Goal: Task Accomplishment & Management: Manage account settings

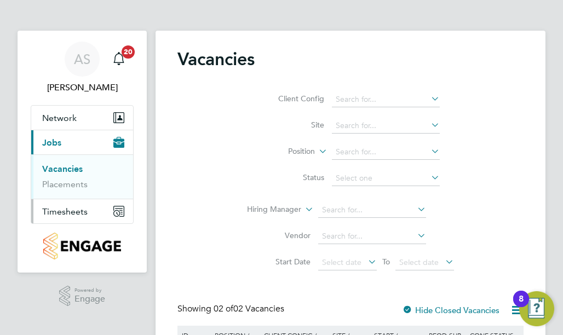
click at [68, 208] on span "Timesheets" at bounding box center [64, 211] width 45 height 10
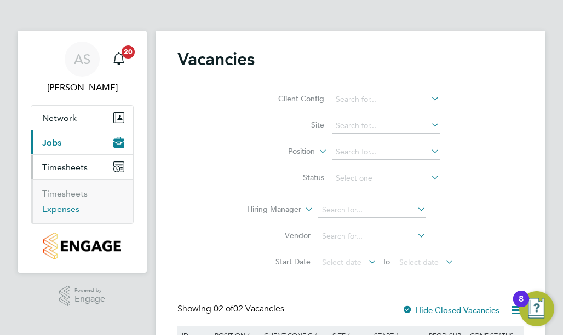
click at [68, 208] on link "Expenses" at bounding box center [60, 209] width 37 height 10
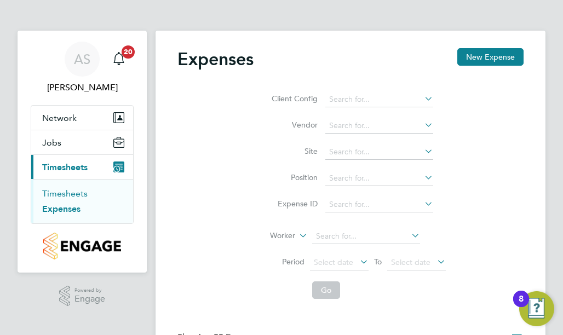
click at [67, 193] on link "Timesheets" at bounding box center [64, 193] width 45 height 10
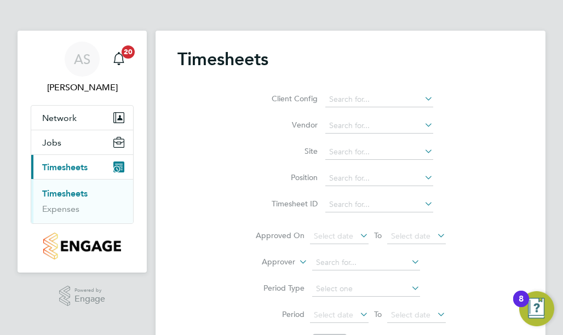
click at [67, 192] on link "Timesheets" at bounding box center [64, 193] width 45 height 10
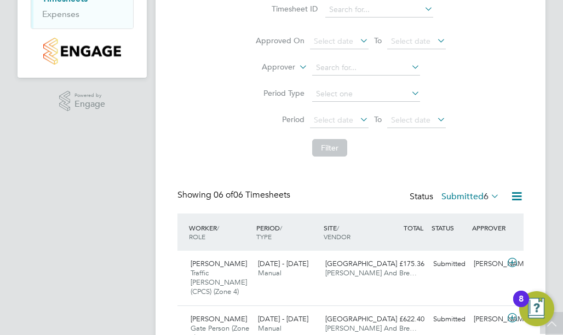
scroll to position [328, 0]
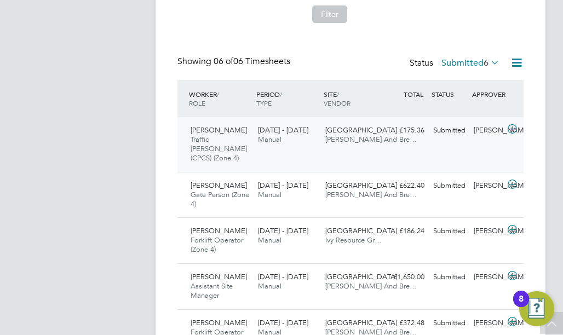
click at [224, 127] on span "[PERSON_NAME]" at bounding box center [219, 129] width 56 height 9
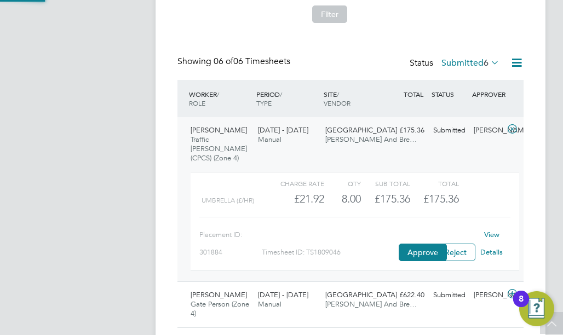
scroll to position [19, 74]
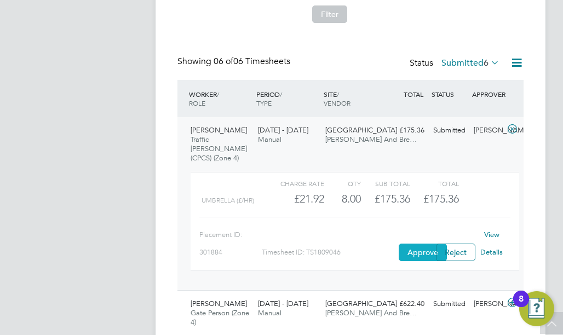
click at [417, 244] on button "Approve" at bounding box center [423, 253] width 48 height 18
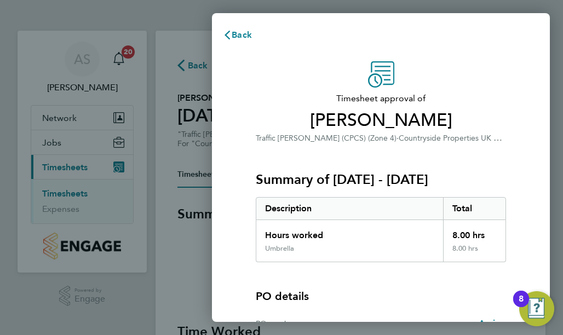
click at [455, 289] on div "PO details" at bounding box center [381, 296] width 250 height 15
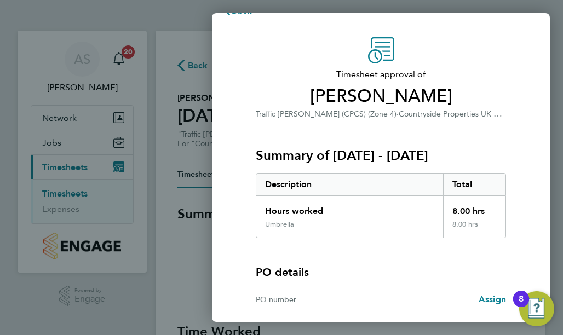
click at [455, 288] on div "PO details PO number Assign" at bounding box center [381, 276] width 250 height 77
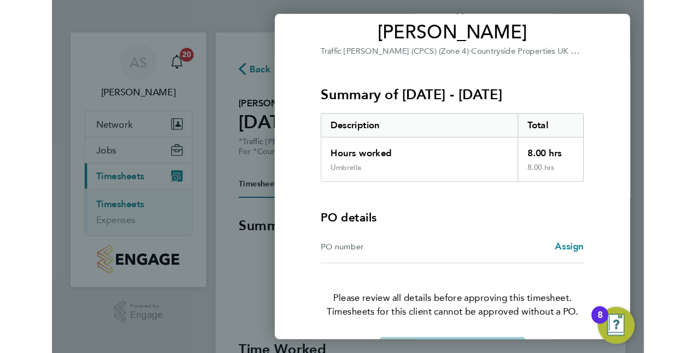
scroll to position [109, 0]
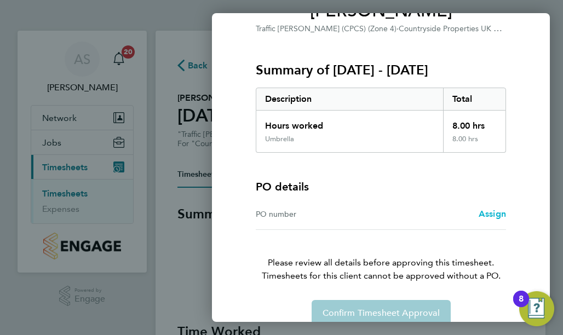
click at [496, 212] on span "Assign" at bounding box center [491, 214] width 27 height 10
click at [337, 216] on div "PO number" at bounding box center [318, 213] width 125 height 13
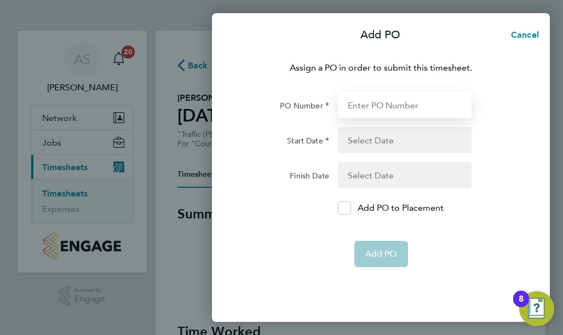
click at [378, 111] on input "PO Number" at bounding box center [405, 105] width 134 height 26
type input "267538"
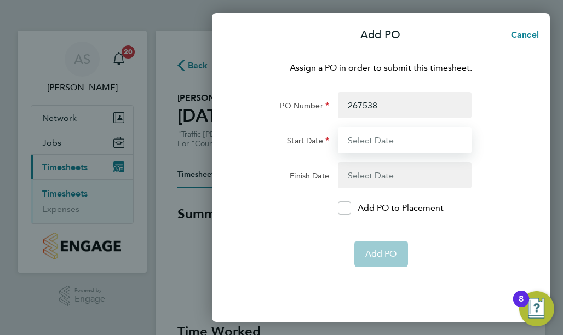
type input "[DATE]"
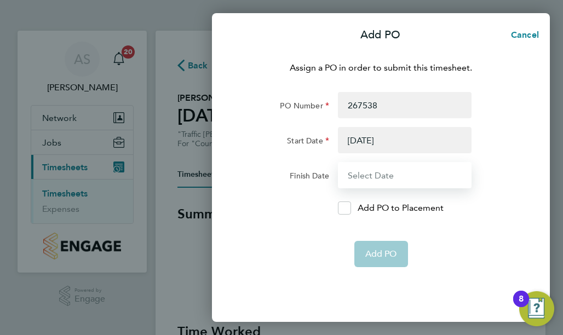
type input "[DATE]"
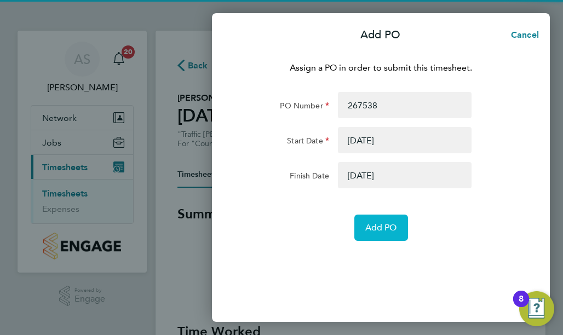
click at [370, 222] on span "Add PO" at bounding box center [381, 227] width 32 height 11
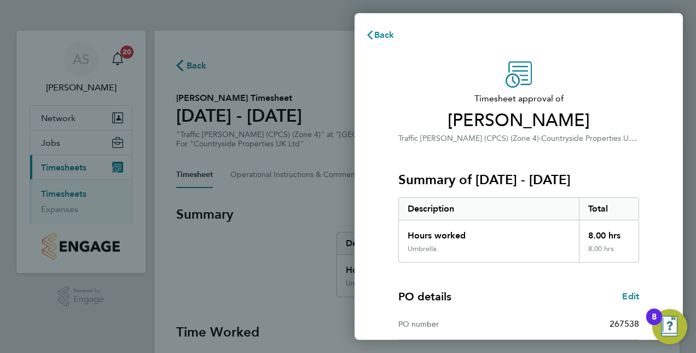
click at [562, 62] on div "Timesheet approval of [PERSON_NAME] Traffic [PERSON_NAME] (CPCS) (Zone 4) · Cou…" at bounding box center [519, 102] width 241 height 83
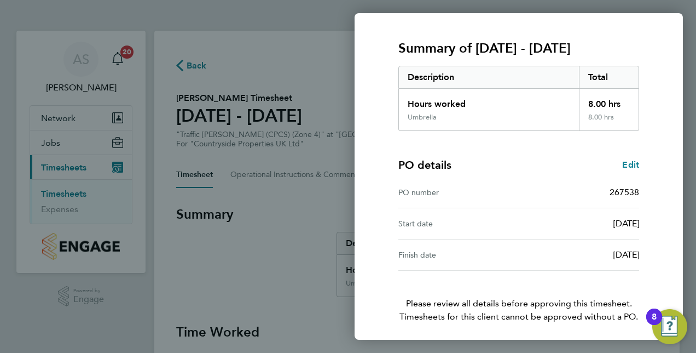
scroll to position [171, 0]
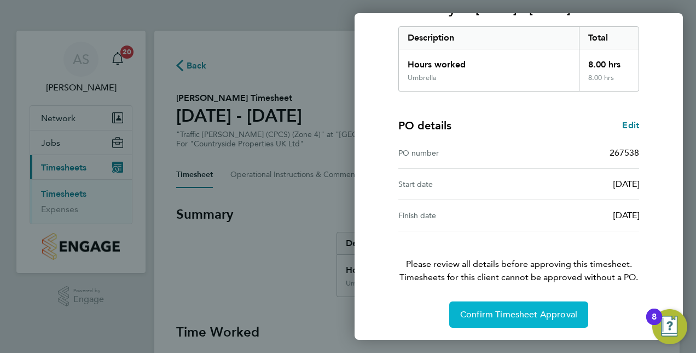
click at [481, 316] on span "Confirm Timesheet Approval" at bounding box center [518, 314] width 117 height 11
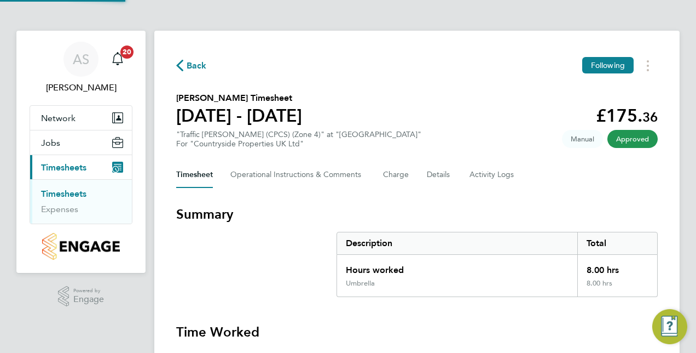
click at [481, 316] on section "Summary Description Total Hours worked 8.00 hrs Umbrella 8.00 hrs Time Worked […" at bounding box center [417, 303] width 482 height 197
click at [70, 194] on link "Timesheets" at bounding box center [63, 193] width 45 height 10
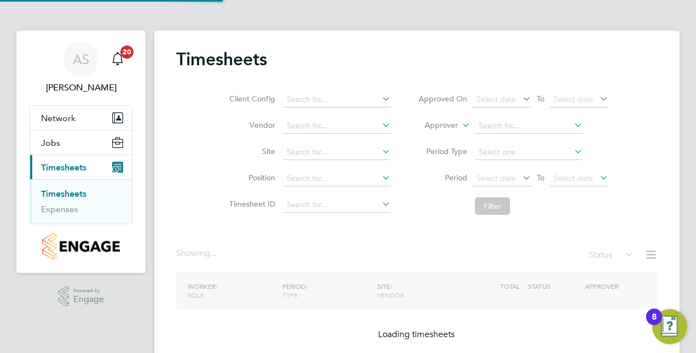
click at [70, 194] on link "Timesheets" at bounding box center [63, 193] width 45 height 10
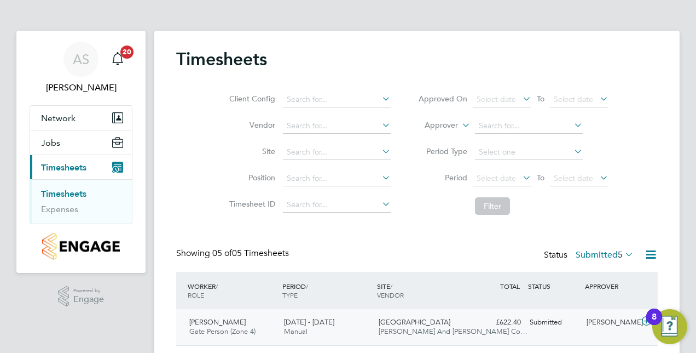
click at [227, 320] on span "[PERSON_NAME]" at bounding box center [217, 321] width 56 height 9
click at [562, 199] on div "Timesheets Client Config Vendor Site Position Timesheet ID Approved On Select d…" at bounding box center [417, 272] width 526 height 483
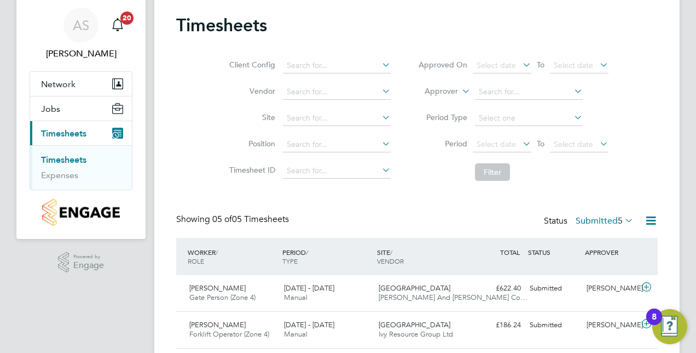
click at [562, 199] on div "Timesheets Client Config Vendor Site Position Timesheet ID Approved On Select d…" at bounding box center [417, 238] width 526 height 483
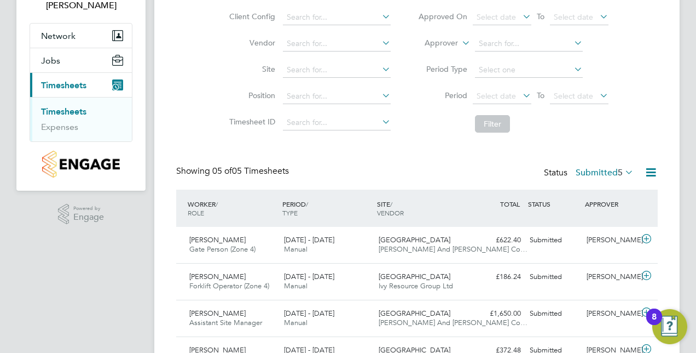
click at [562, 199] on div "Timesheets Client Config Vendor Site Position Timesheet ID Approved On Select d…" at bounding box center [417, 190] width 526 height 483
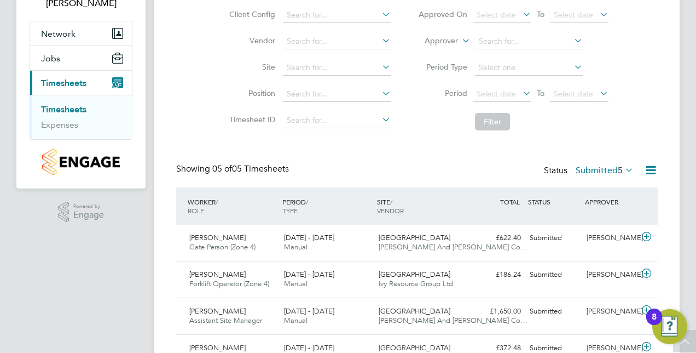
scroll to position [88, 0]
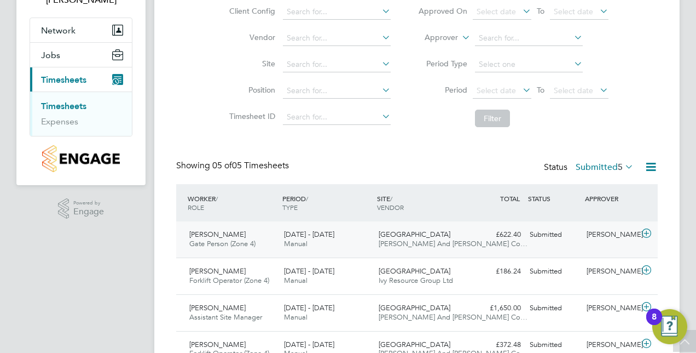
click at [562, 230] on icon at bounding box center [647, 233] width 14 height 9
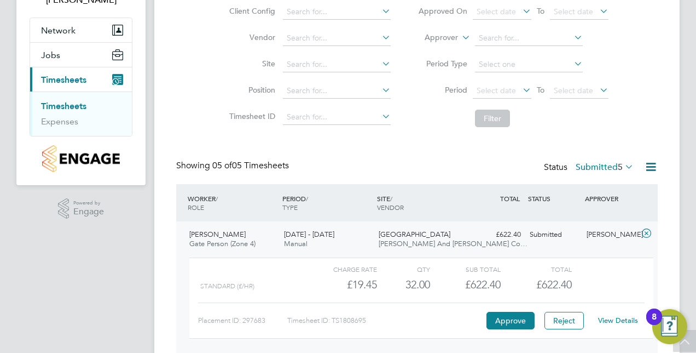
scroll to position [19, 107]
click at [532, 320] on button "Approve" at bounding box center [511, 320] width 48 height 18
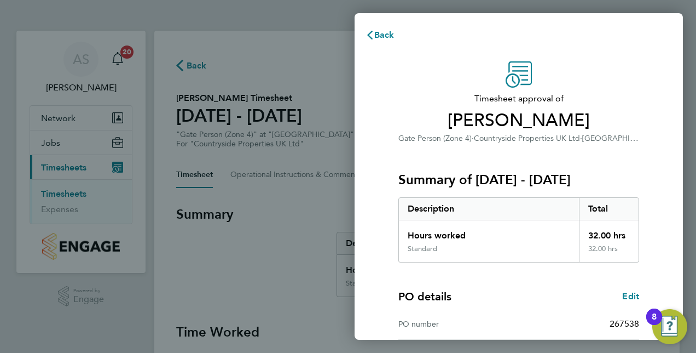
click at [644, 265] on div "Timesheet approval of Tim Broomfield Gate Person (Zone 4) · Countryside Propert…" at bounding box center [518, 279] width 267 height 437
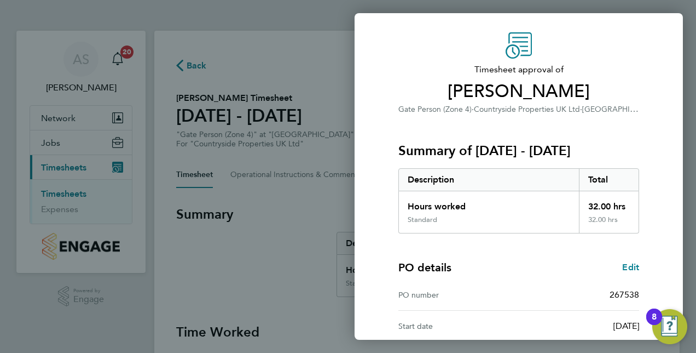
click at [644, 265] on div "Timesheet approval of Tim Broomfield Gate Person (Zone 4) · Countryside Propert…" at bounding box center [518, 250] width 267 height 437
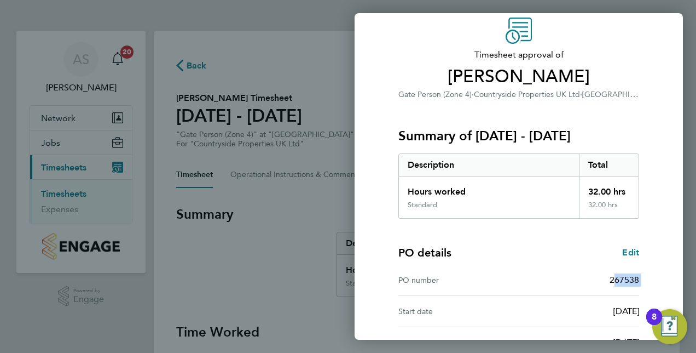
click at [644, 265] on div "Timesheet approval of Tim Broomfield Gate Person (Zone 4) · Countryside Propert…" at bounding box center [518, 236] width 267 height 437
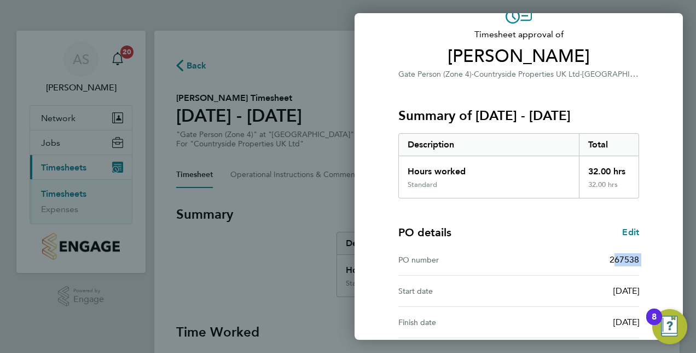
scroll to position [66, 0]
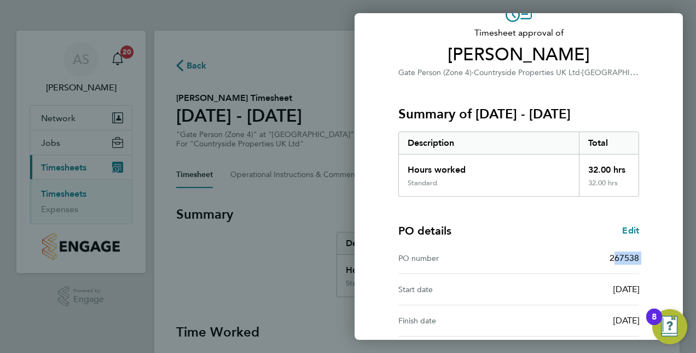
drag, startPoint x: 644, startPoint y: 265, endPoint x: 659, endPoint y: 273, distance: 16.6
click at [659, 273] on div "Timesheet approval of Tim Broomfield Gate Person (Zone 4) · Countryside Propert…" at bounding box center [519, 213] width 328 height 463
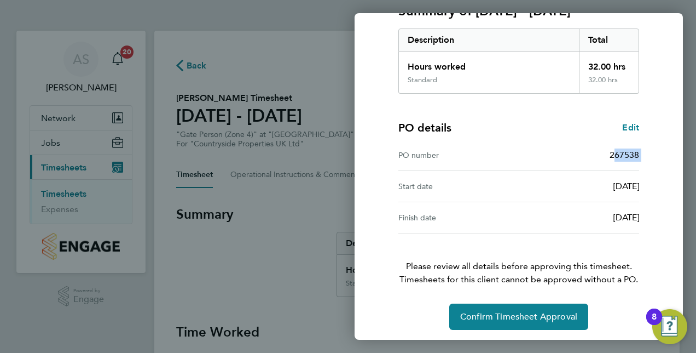
scroll to position [171, 0]
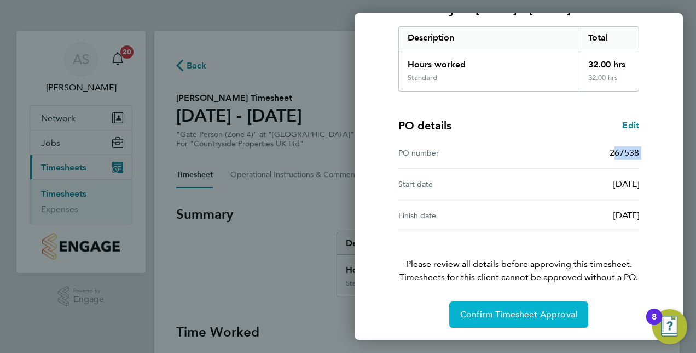
click at [509, 309] on span "Confirm Timesheet Approval" at bounding box center [518, 314] width 117 height 11
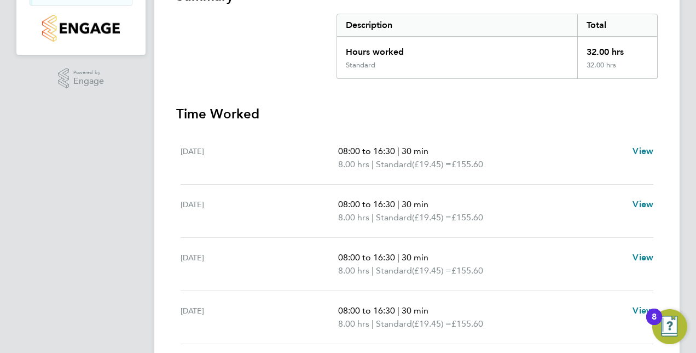
scroll to position [219, 0]
click at [694, 238] on div "AS Andrew Stanton Notifications 20 Applications: Network Team Members Sites Job…" at bounding box center [348, 143] width 696 height 725
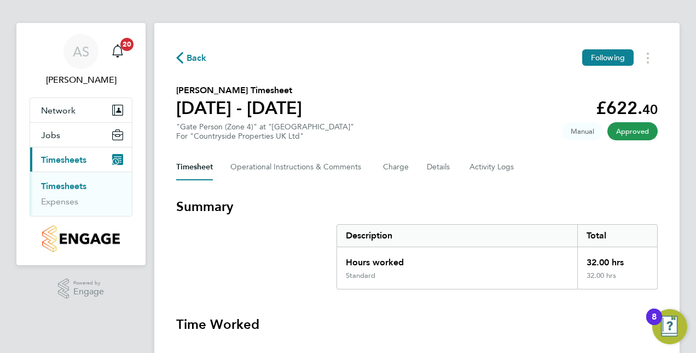
scroll to position [0, 0]
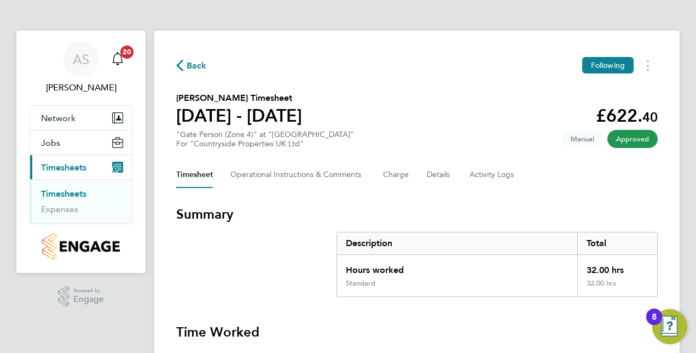
click at [47, 192] on link "Timesheets" at bounding box center [63, 193] width 45 height 10
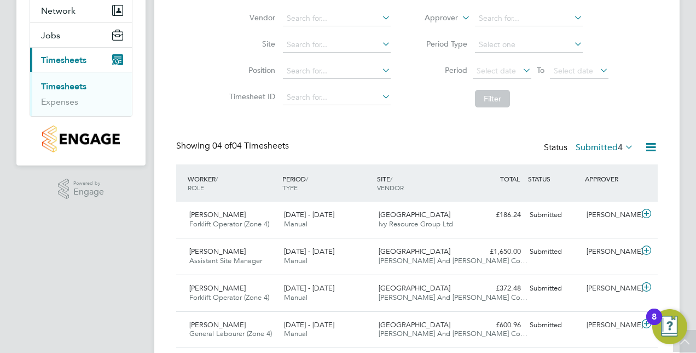
scroll to position [109, 0]
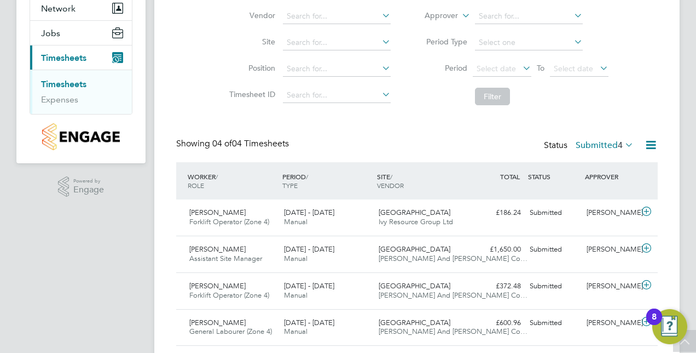
click at [232, 223] on span "Forklift Operator (Zone 4)" at bounding box center [229, 221] width 80 height 9
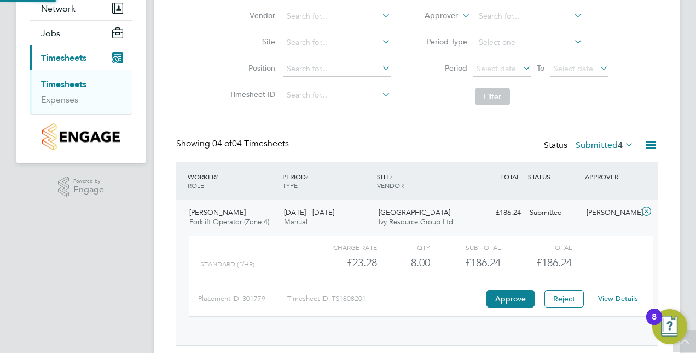
scroll to position [19, 107]
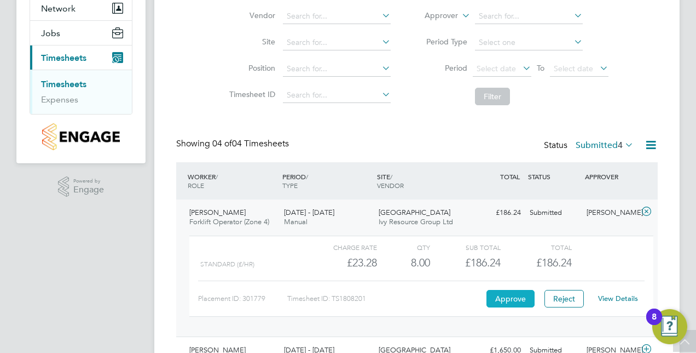
click at [507, 297] on button "Approve" at bounding box center [511, 299] width 48 height 18
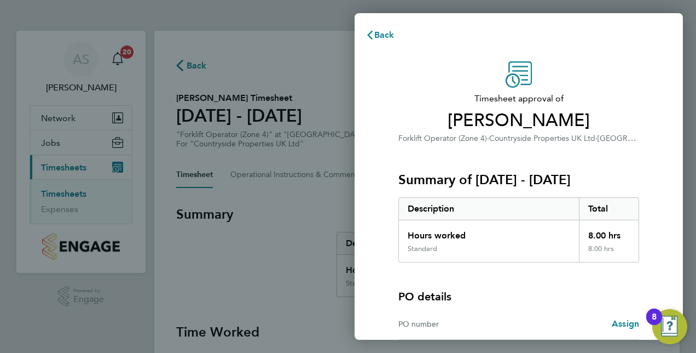
click at [507, 297] on div "PO details" at bounding box center [519, 296] width 241 height 15
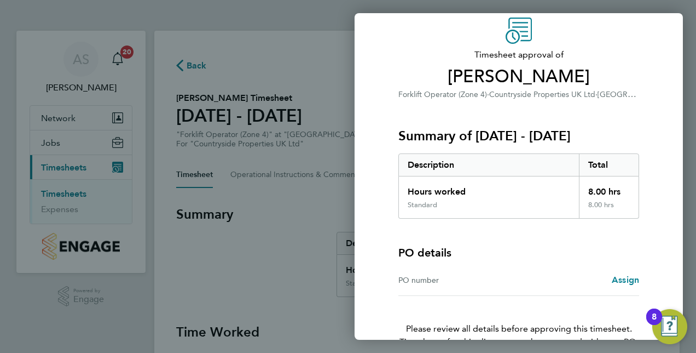
click at [507, 297] on div "Timesheet approval of James Joyner Forklift Operator (Zone 4) · Countryside Pro…" at bounding box center [518, 205] width 267 height 374
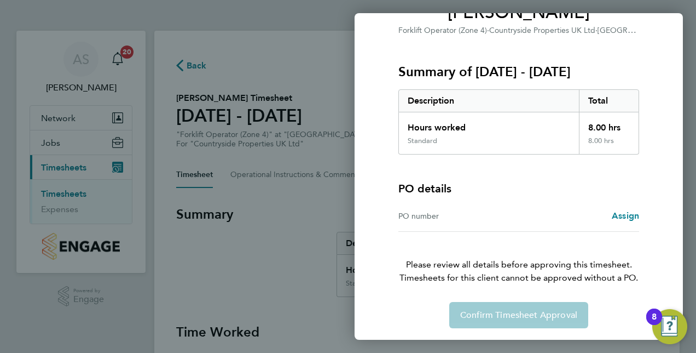
scroll to position [108, 0]
click at [632, 214] on span "Assign" at bounding box center [625, 215] width 27 height 10
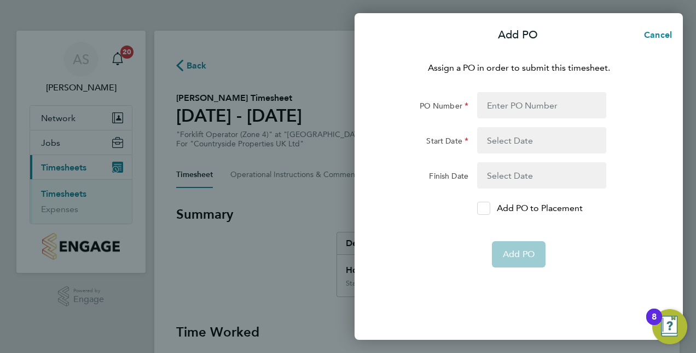
click at [484, 207] on icon at bounding box center [484, 208] width 8 height 7
click at [488, 208] on input "Add PO to Placement" at bounding box center [488, 208] width 0 height 0
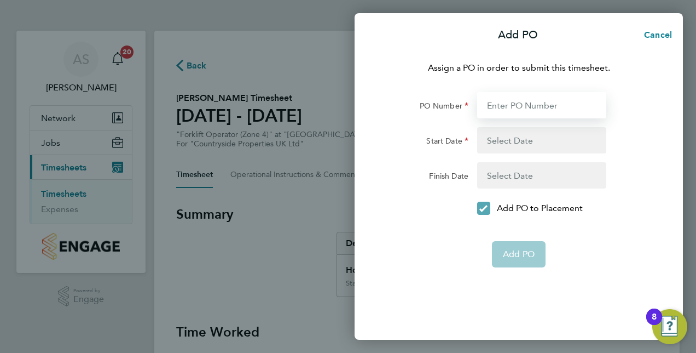
click at [517, 102] on input "PO Number" at bounding box center [541, 105] width 129 height 26
type input "267538"
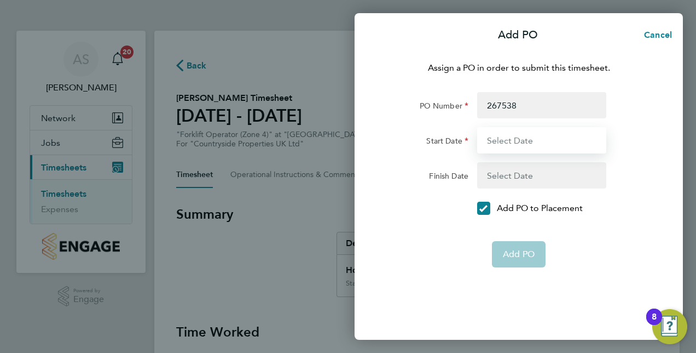
type input "[DATE]"
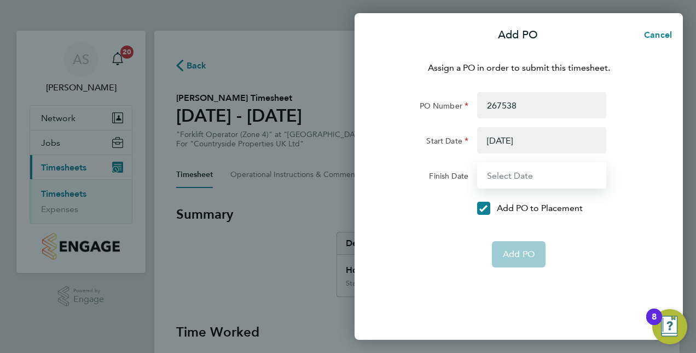
type input "[DATE]"
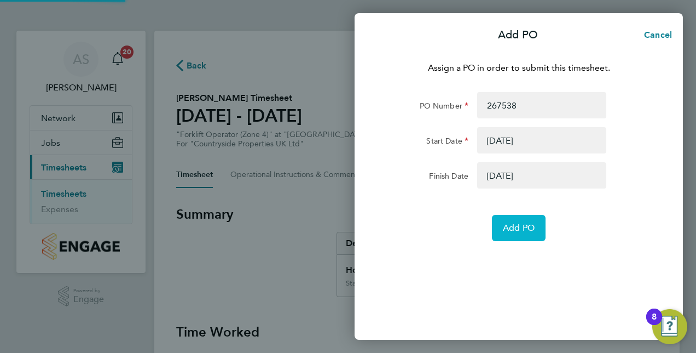
click at [516, 230] on span "Add PO" at bounding box center [519, 227] width 32 height 11
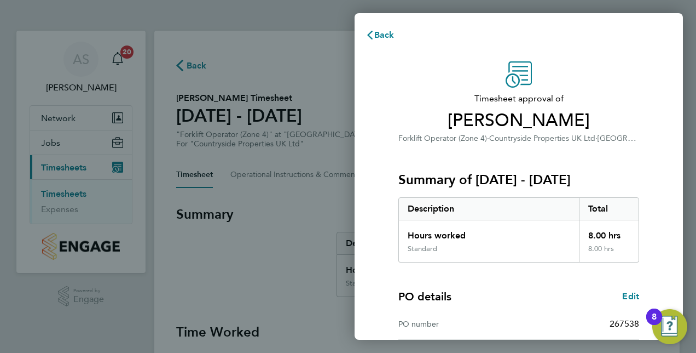
click at [664, 203] on div "Timesheet approval of James Joyner Forklift Operator (Zone 4) · Countryside Pro…" at bounding box center [519, 279] width 328 height 463
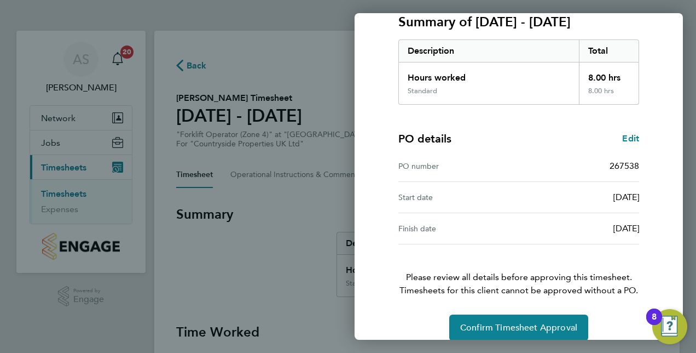
scroll to position [171, 0]
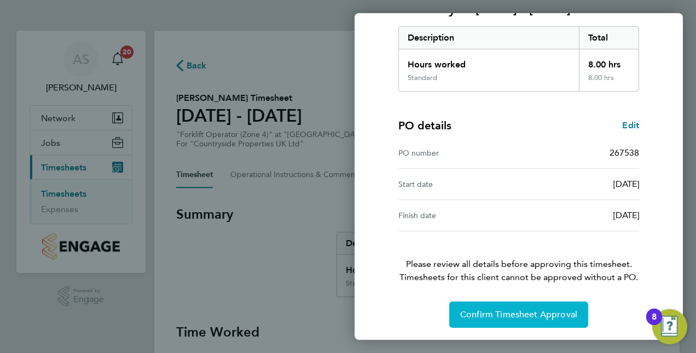
click at [504, 309] on span "Confirm Timesheet Approval" at bounding box center [518, 314] width 117 height 11
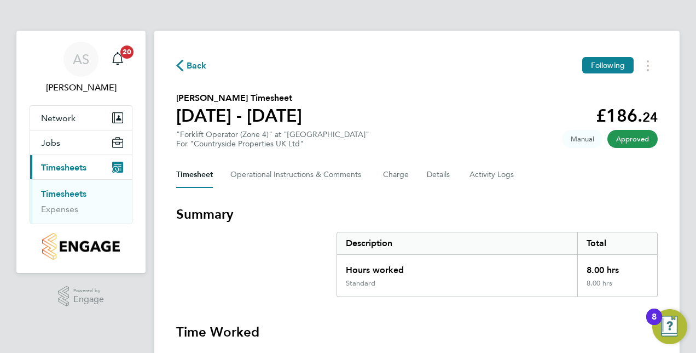
scroll to position [56, 0]
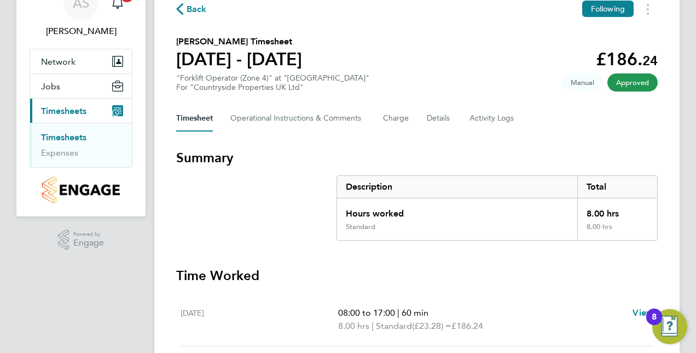
click at [65, 140] on link "Timesheets" at bounding box center [63, 137] width 45 height 10
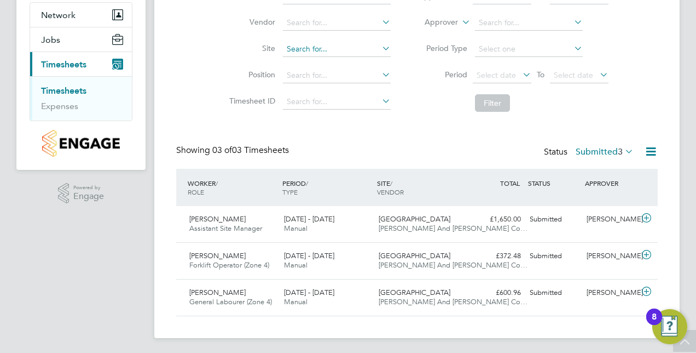
scroll to position [104, 0]
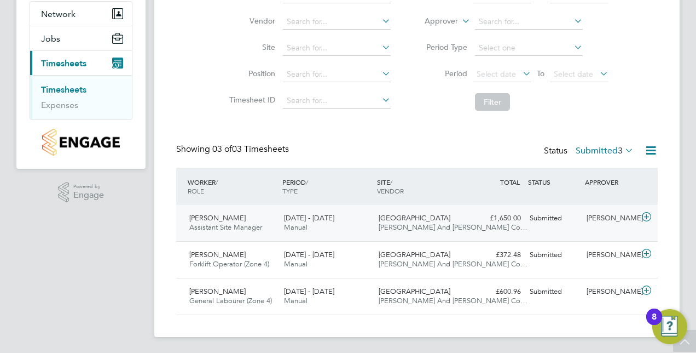
click at [231, 218] on span "[PERSON_NAME]" at bounding box center [217, 217] width 56 height 9
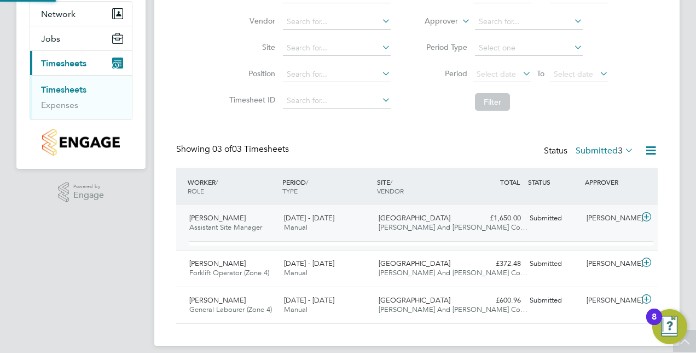
scroll to position [19, 107]
